Goal: Complete application form

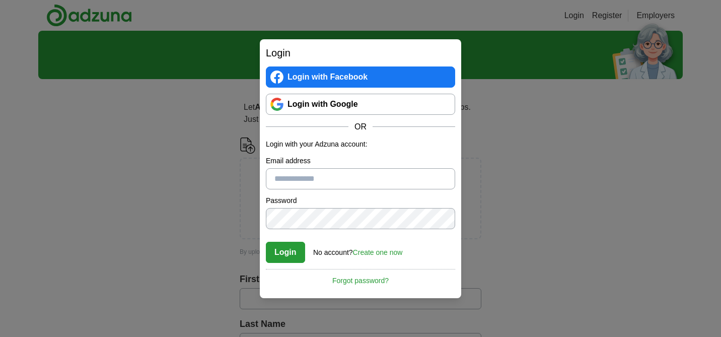
click at [324, 108] on link "Login with Google" at bounding box center [360, 104] width 189 height 21
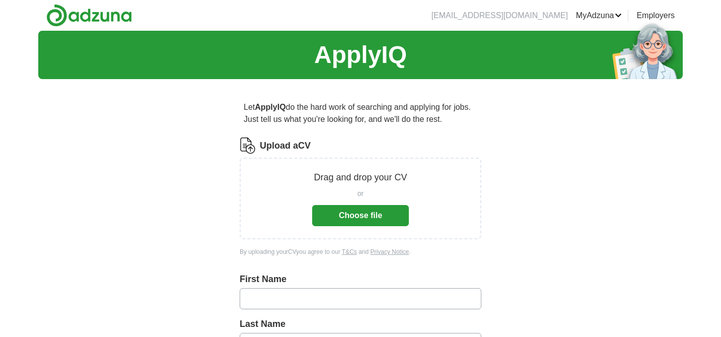
click at [385, 222] on button "Choose file" at bounding box center [360, 215] width 97 height 21
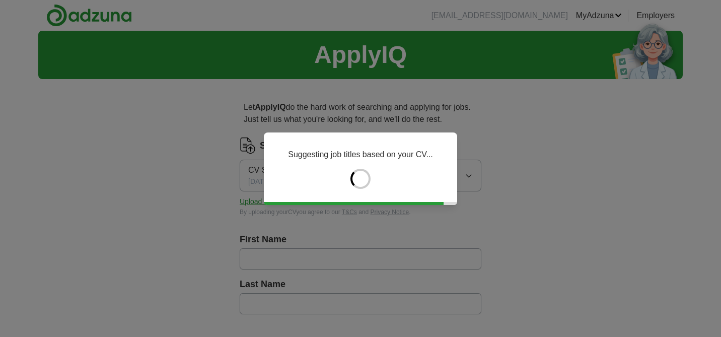
type input "********"
type input "****"
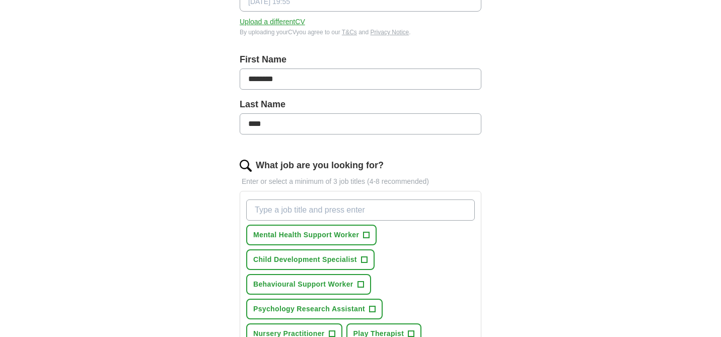
scroll to position [181, 0]
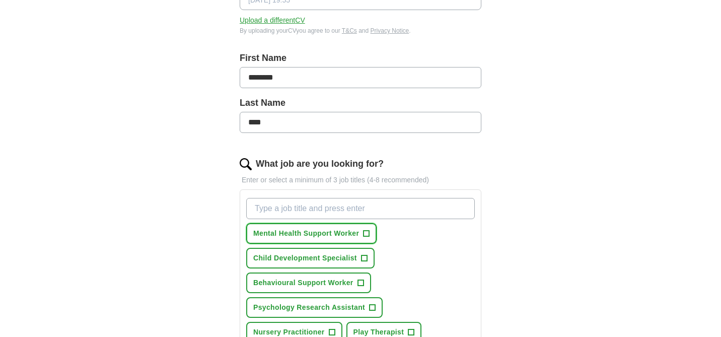
click at [359, 237] on button "Mental Health Support Worker +" at bounding box center [311, 233] width 130 height 21
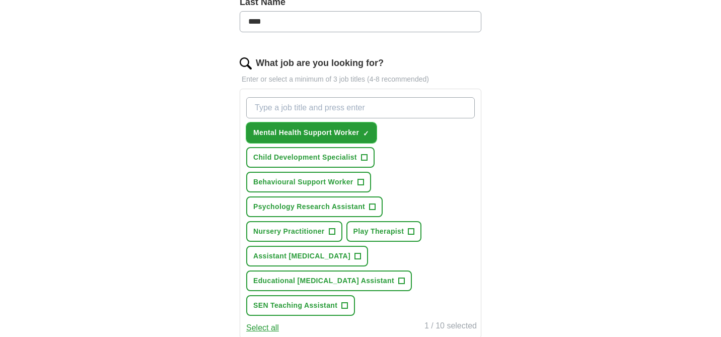
scroll to position [285, 0]
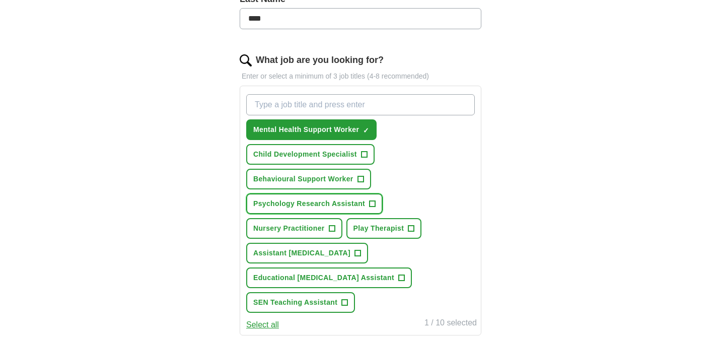
click at [363, 205] on span "Psychology Research Assistant" at bounding box center [309, 203] width 112 height 11
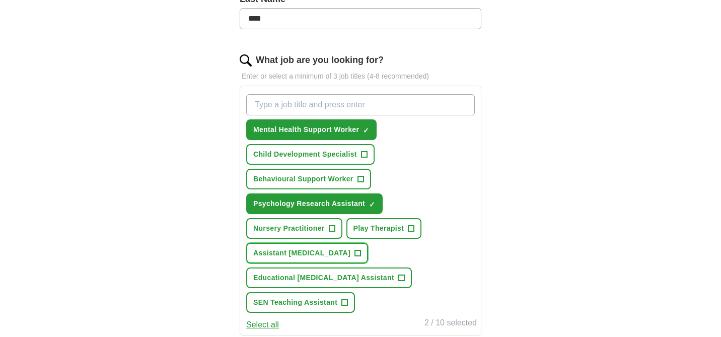
click at [331, 246] on button "Assistant Psychologist +" at bounding box center [307, 253] width 122 height 21
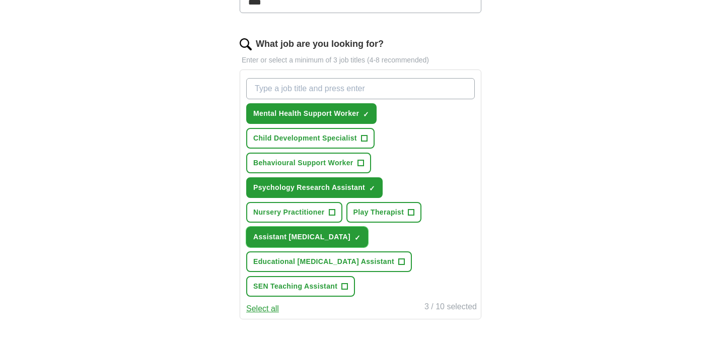
scroll to position [306, 0]
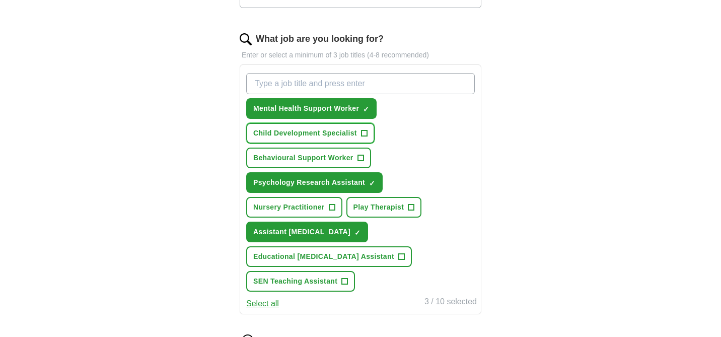
click at [361, 135] on span "+" at bounding box center [364, 133] width 6 height 8
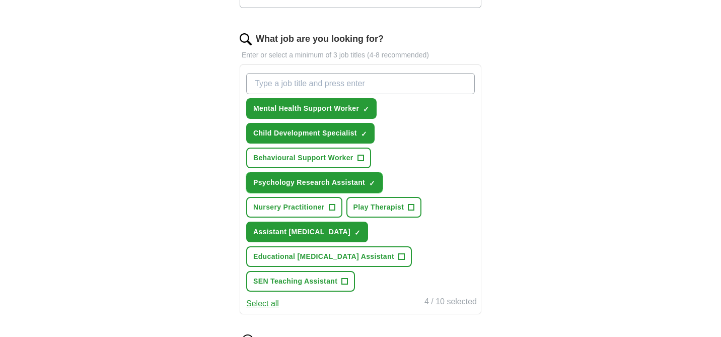
click at [366, 180] on button "Psychology Research Assistant ✓ ×" at bounding box center [314, 182] width 136 height 21
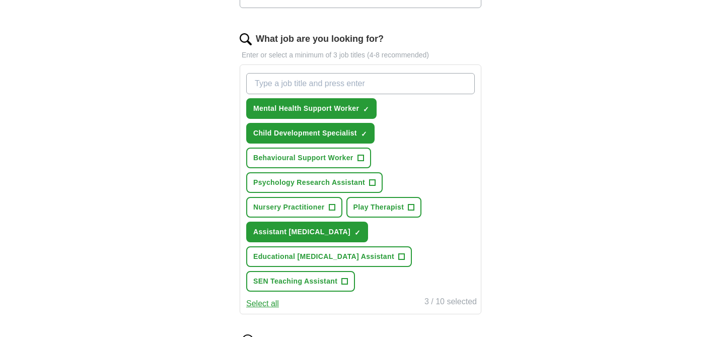
click at [337, 84] on input "What job are you looking for?" at bounding box center [360, 83] width 228 height 21
type input "occupational therapy assistant"
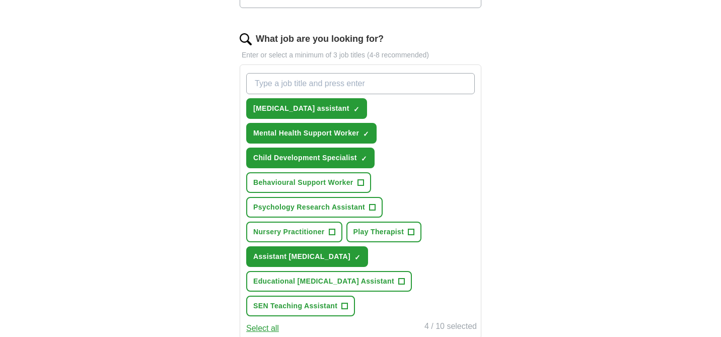
paste input "Mental Health Support Worker"
type input "Mental Health Support Worker"
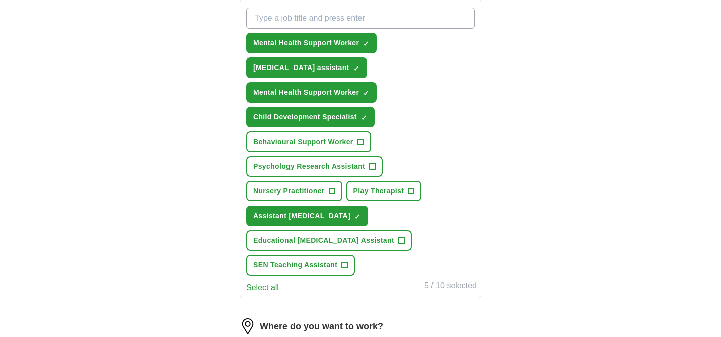
scroll to position [367, 0]
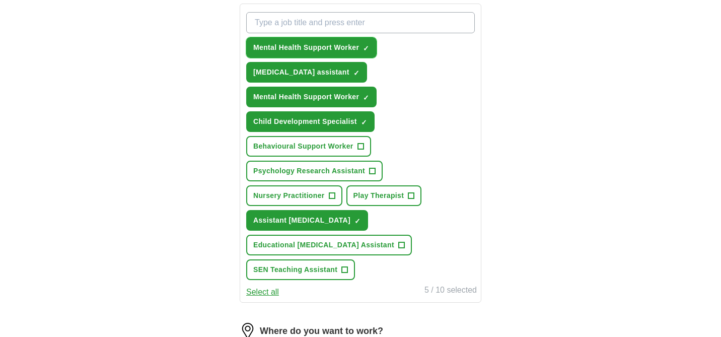
click at [0, 0] on span "×" at bounding box center [0, 0] width 0 height 0
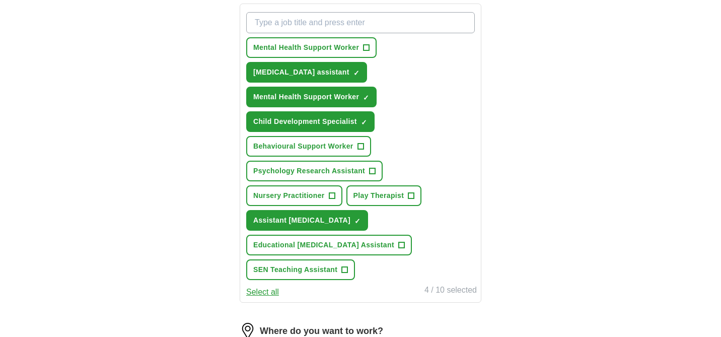
click at [407, 30] on input "What job are you looking for?" at bounding box center [360, 22] width 228 height 21
paste input "Support Worker – CAMHS"
type input "Support Worker – CAMHS"
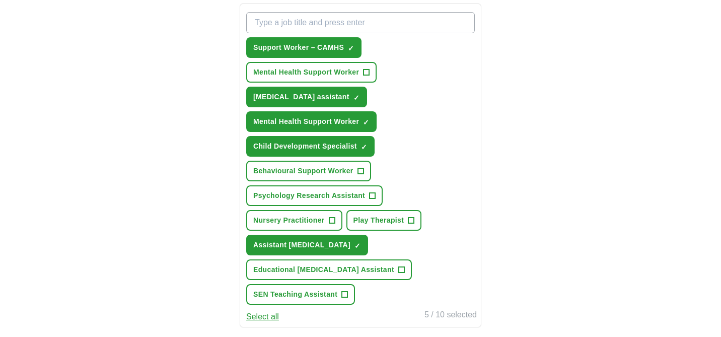
paste input "Clinical Support Worker"
type input "Clinical Support Worker"
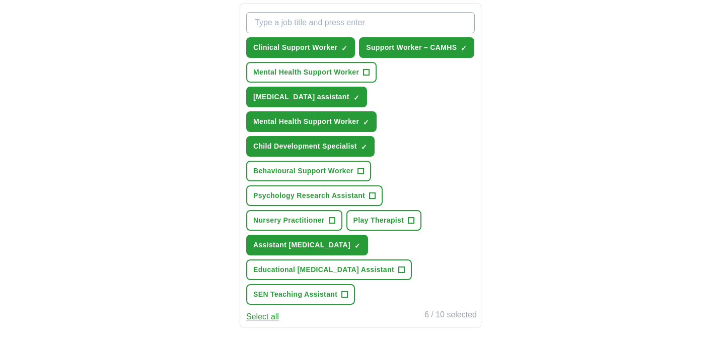
paste input "Rehabilitation Support Worker"
type input "Rehabilitation Support Worker"
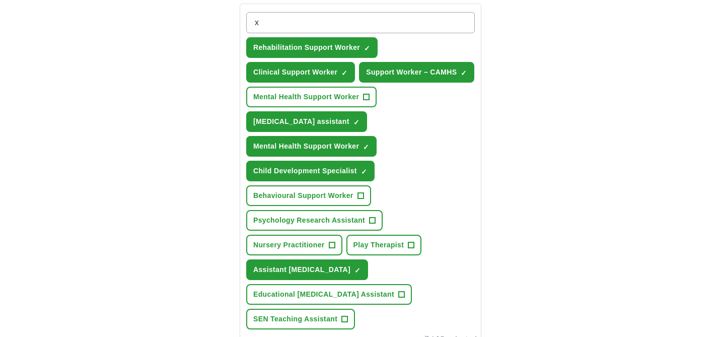
paste input "Speech and Language Therapy Assistant"
click at [262, 23] on input "xSpeech and Language Therapy Assistant" at bounding box center [360, 22] width 228 height 21
type input "Speech and Language Therapy Assistant"
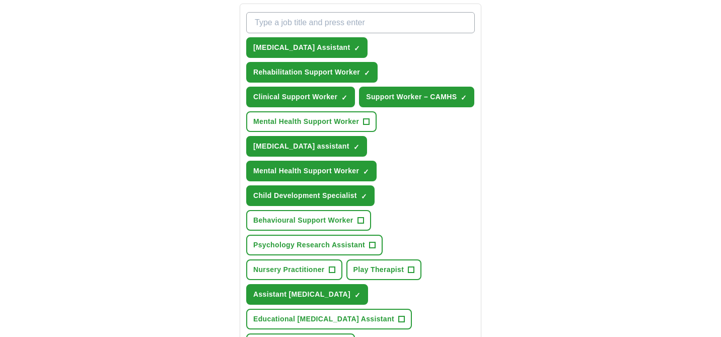
paste input "Learning Support Assistant (Special Needs)"
type input "Learning Support Assistant (Special Needs)"
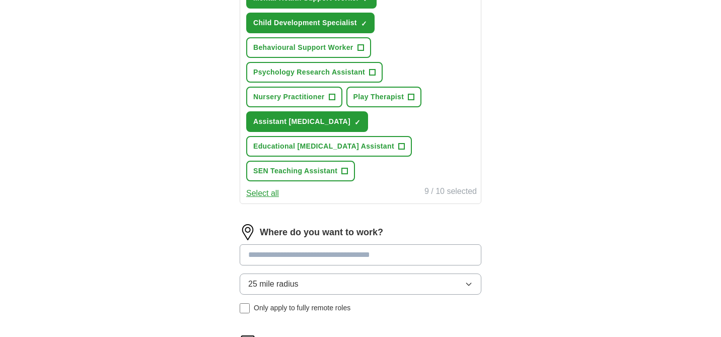
scroll to position [573, 0]
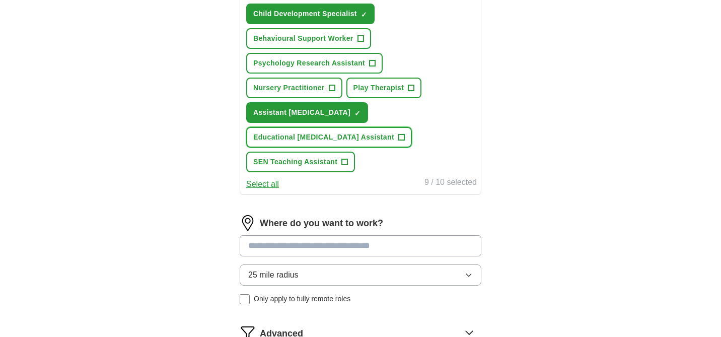
click at [345, 137] on span "Educational Psychologist Assistant" at bounding box center [323, 137] width 141 height 11
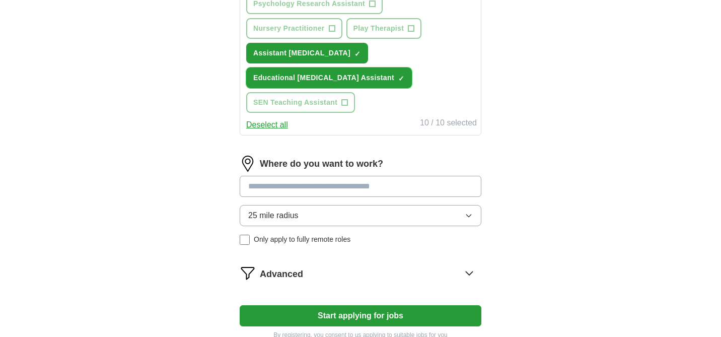
scroll to position [646, 0]
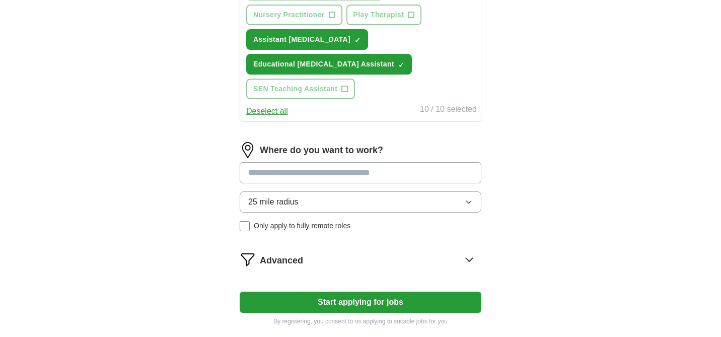
click at [287, 170] on input at bounding box center [361, 172] width 242 height 21
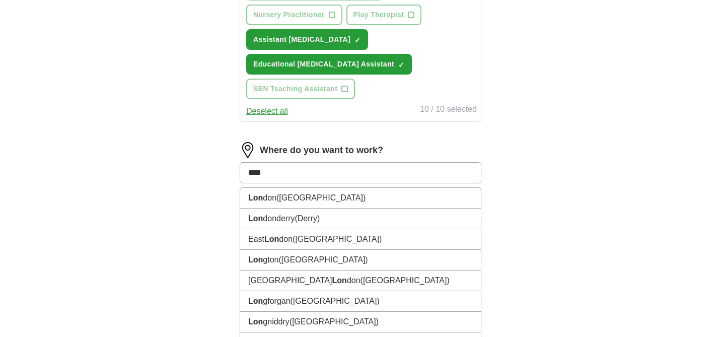
type input "*****"
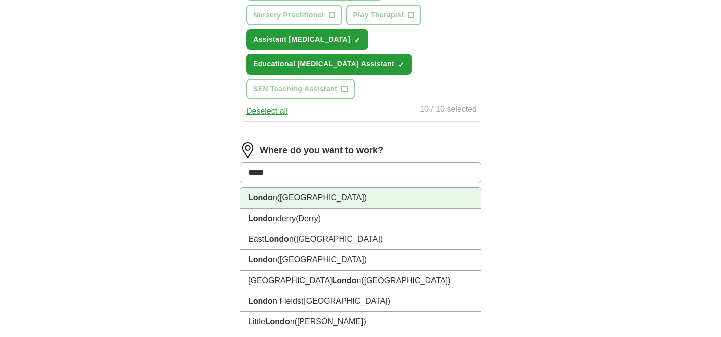
click at [296, 192] on li "Londo n (UK)" at bounding box center [360, 198] width 241 height 21
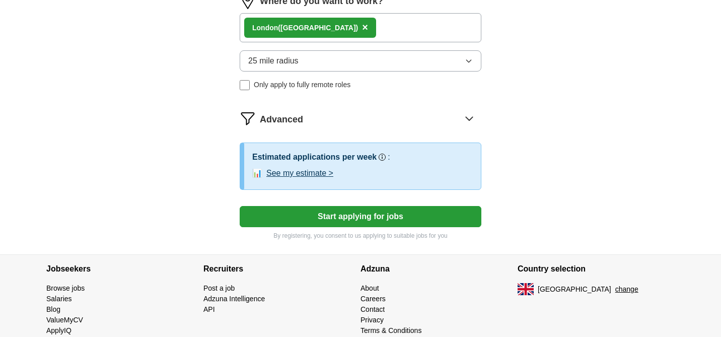
scroll to position [802, 0]
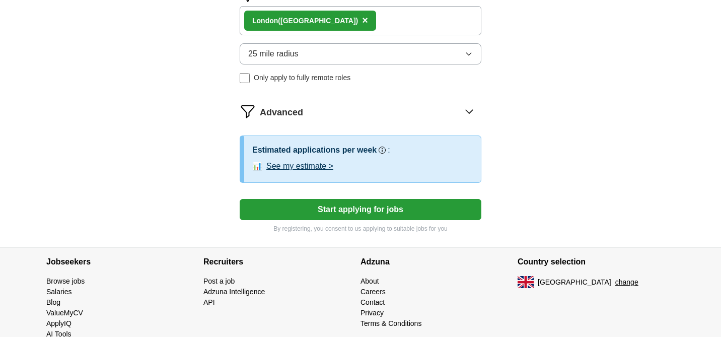
click at [307, 165] on button "See my estimate >" at bounding box center [299, 166] width 67 height 12
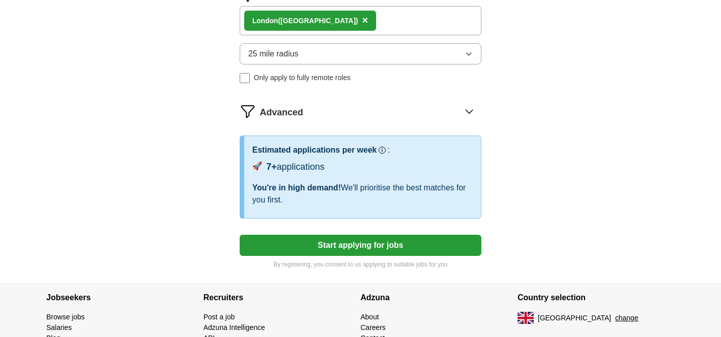
click at [473, 110] on icon at bounding box center [469, 111] width 16 height 16
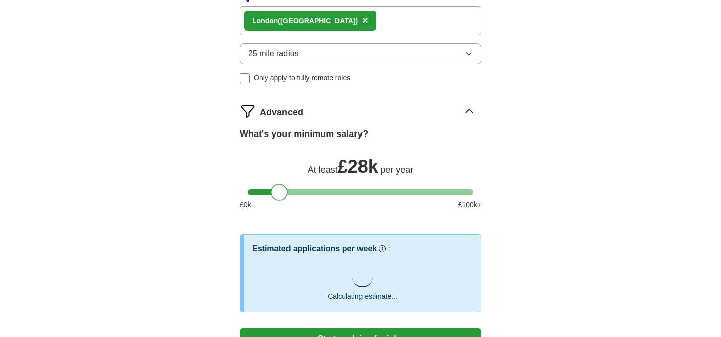
drag, startPoint x: 257, startPoint y: 196, endPoint x: 281, endPoint y: 204, distance: 25.2
click at [281, 204] on div "What's your minimum salary? At least £ 28k per year £ 0 k £ 100 k+" at bounding box center [361, 172] width 242 height 91
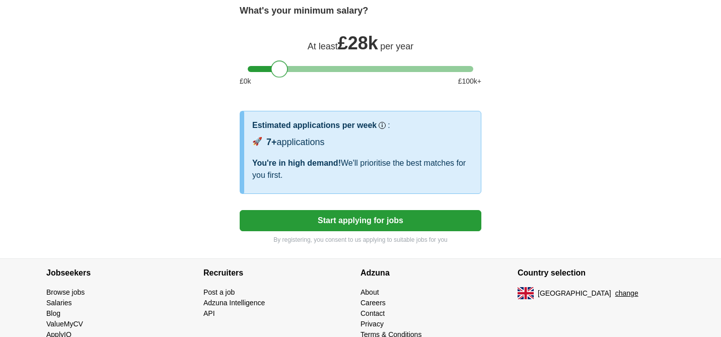
scroll to position [960, 0]
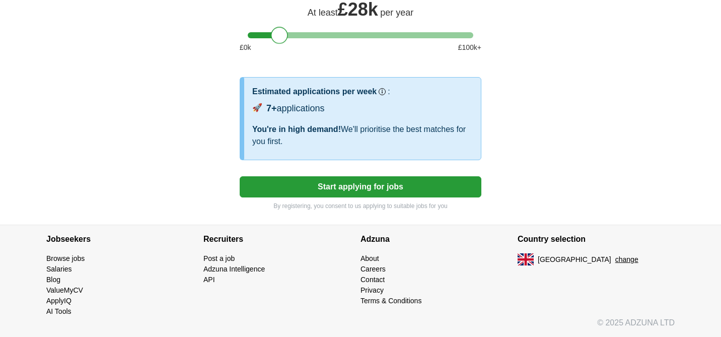
click at [323, 191] on button "Start applying for jobs" at bounding box center [361, 186] width 242 height 21
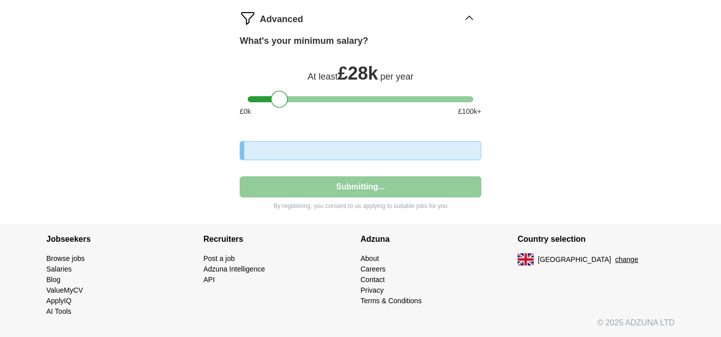
select select "**"
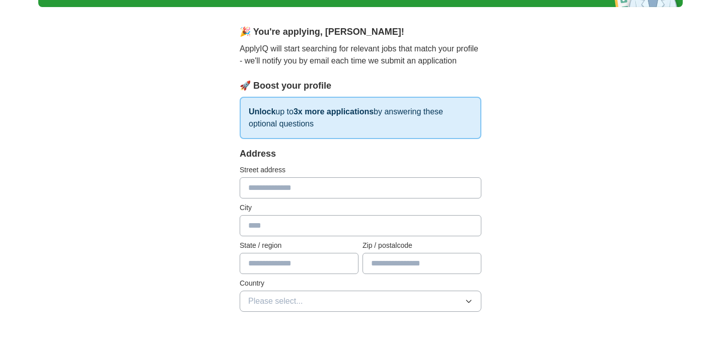
scroll to position [73, 0]
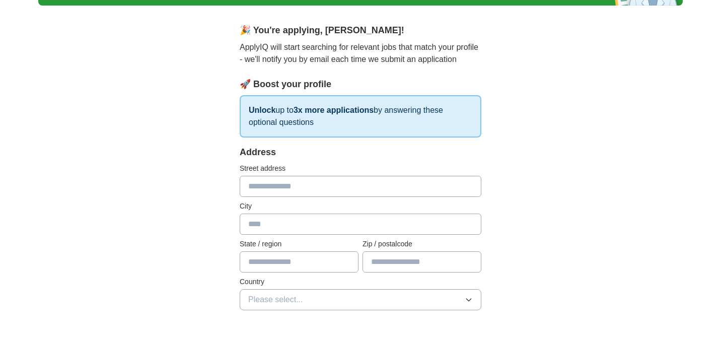
click at [311, 188] on input "text" at bounding box center [361, 186] width 242 height 21
type input "**********"
type input "********"
type input "*******"
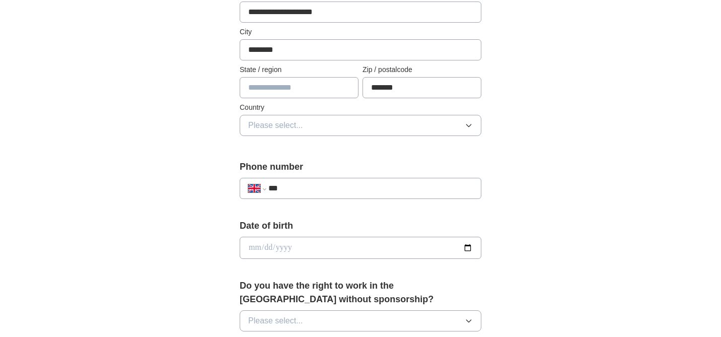
scroll to position [249, 0]
click at [345, 191] on input "***" at bounding box center [370, 187] width 204 height 12
type input "**********"
type input "*********"
click at [315, 248] on input "date" at bounding box center [361, 247] width 242 height 22
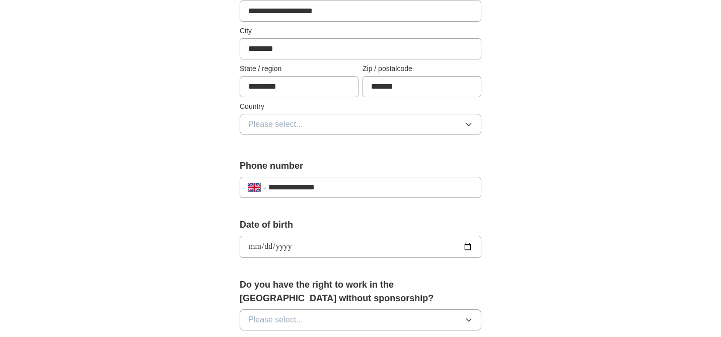
type input "**********"
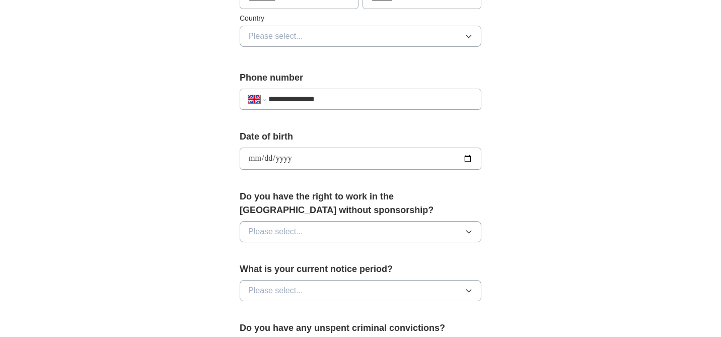
click at [303, 229] on button "Please select..." at bounding box center [361, 231] width 242 height 21
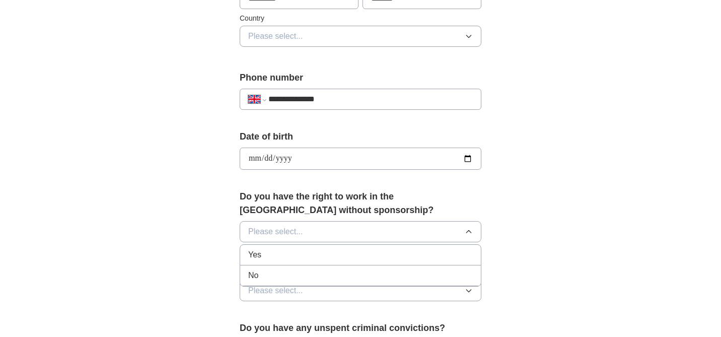
click at [287, 248] on li "Yes" at bounding box center [360, 255] width 241 height 21
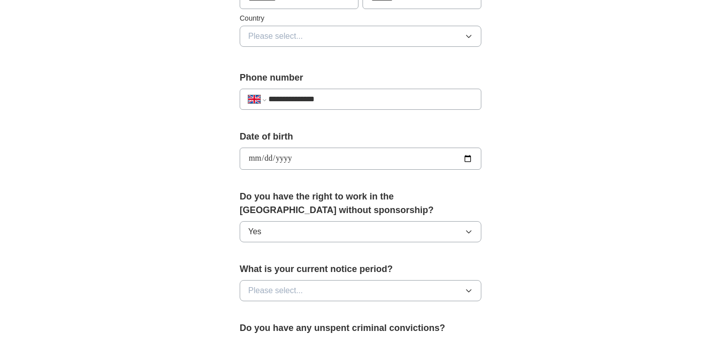
click at [289, 290] on span "Please select..." at bounding box center [275, 290] width 55 height 12
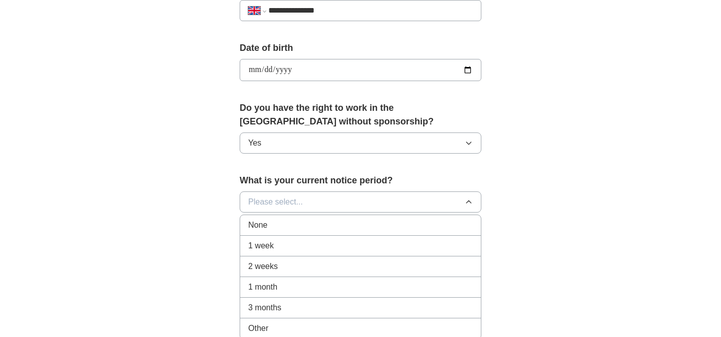
scroll to position [427, 0]
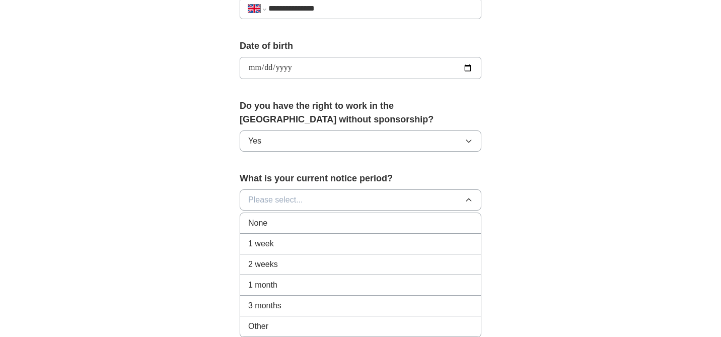
click at [287, 268] on div "2 weeks" at bounding box center [360, 264] width 224 height 12
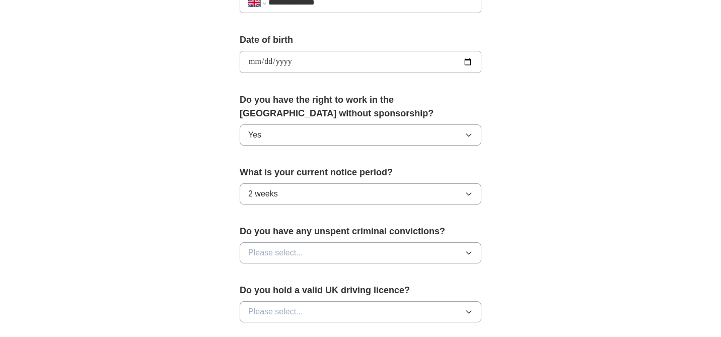
scroll to position [443, 0]
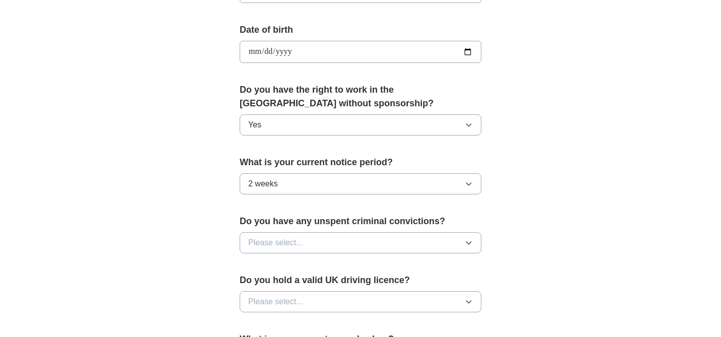
click at [292, 246] on span "Please select..." at bounding box center [275, 243] width 55 height 12
click at [297, 287] on div "No" at bounding box center [360, 286] width 224 height 12
click at [298, 308] on button "Please select..." at bounding box center [361, 301] width 242 height 21
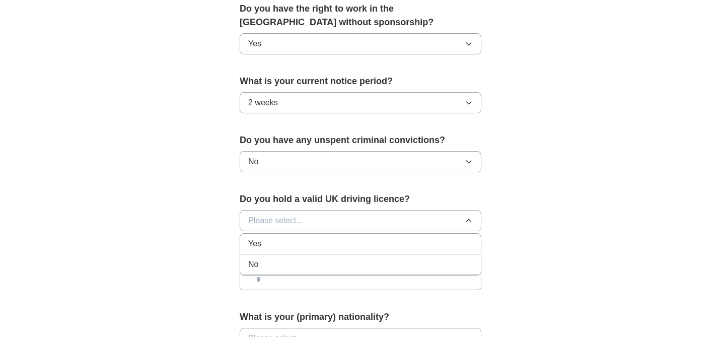
scroll to position [526, 0]
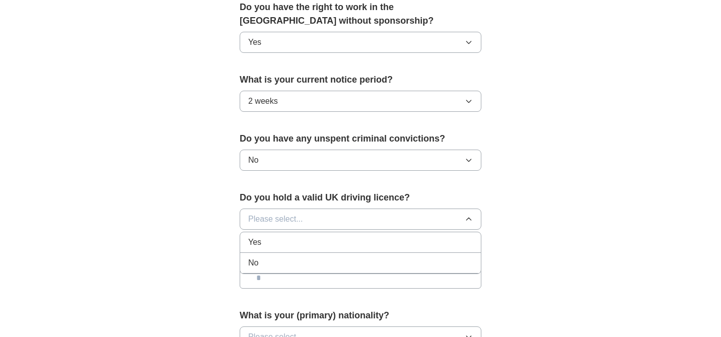
click at [295, 255] on li "No" at bounding box center [360, 263] width 241 height 21
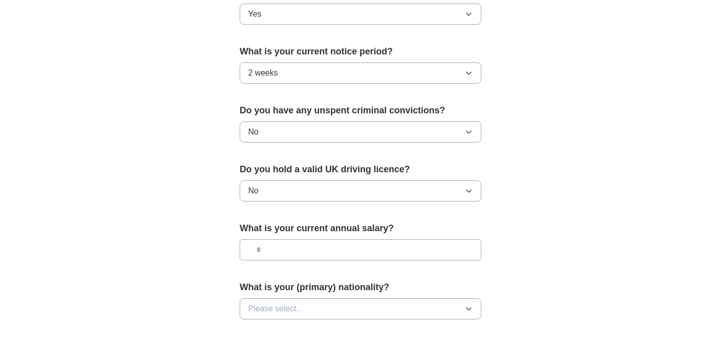
scroll to position [556, 0]
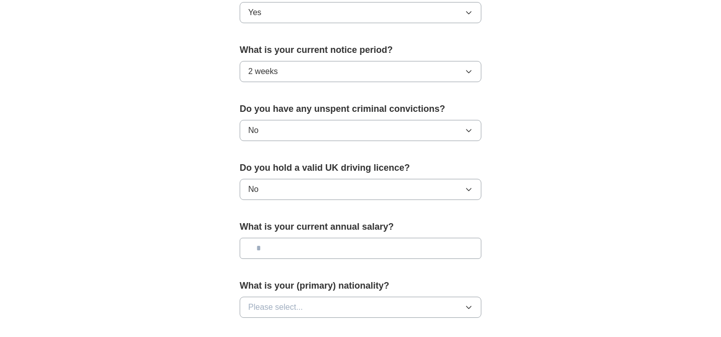
click at [295, 249] on input "text" at bounding box center [361, 248] width 242 height 21
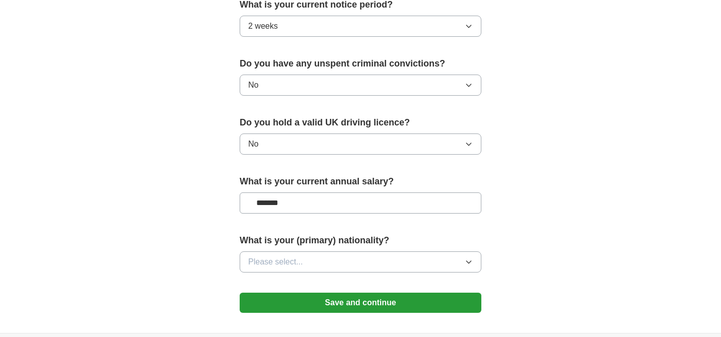
scroll to position [614, 0]
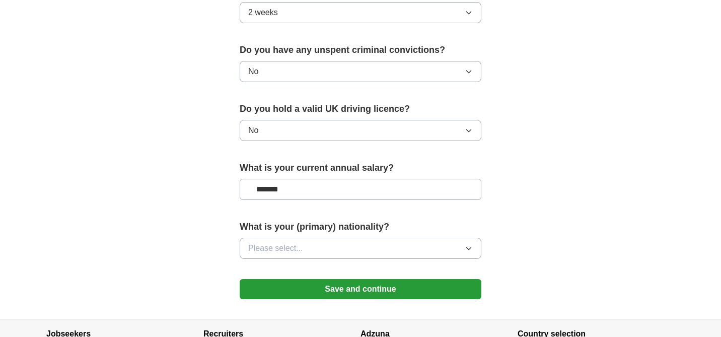
type input "*******"
click at [296, 237] on div "What is your (primary) nationality? Please select..." at bounding box center [361, 243] width 242 height 47
click at [291, 252] on span "Please select..." at bounding box center [275, 248] width 55 height 12
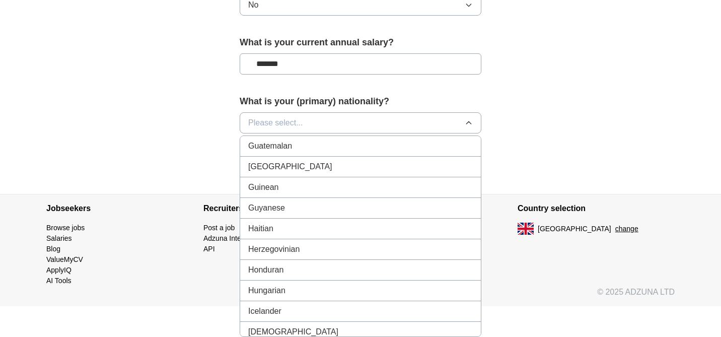
scroll to position [1466, 0]
click at [279, 329] on div "Indian" at bounding box center [360, 331] width 224 height 12
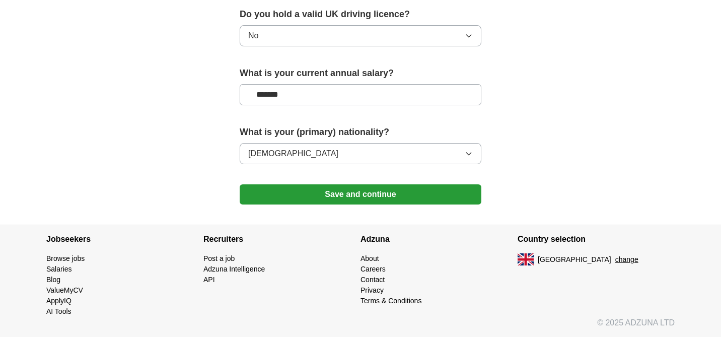
click at [355, 198] on button "Save and continue" at bounding box center [361, 194] width 242 height 20
